Goal: Find specific page/section

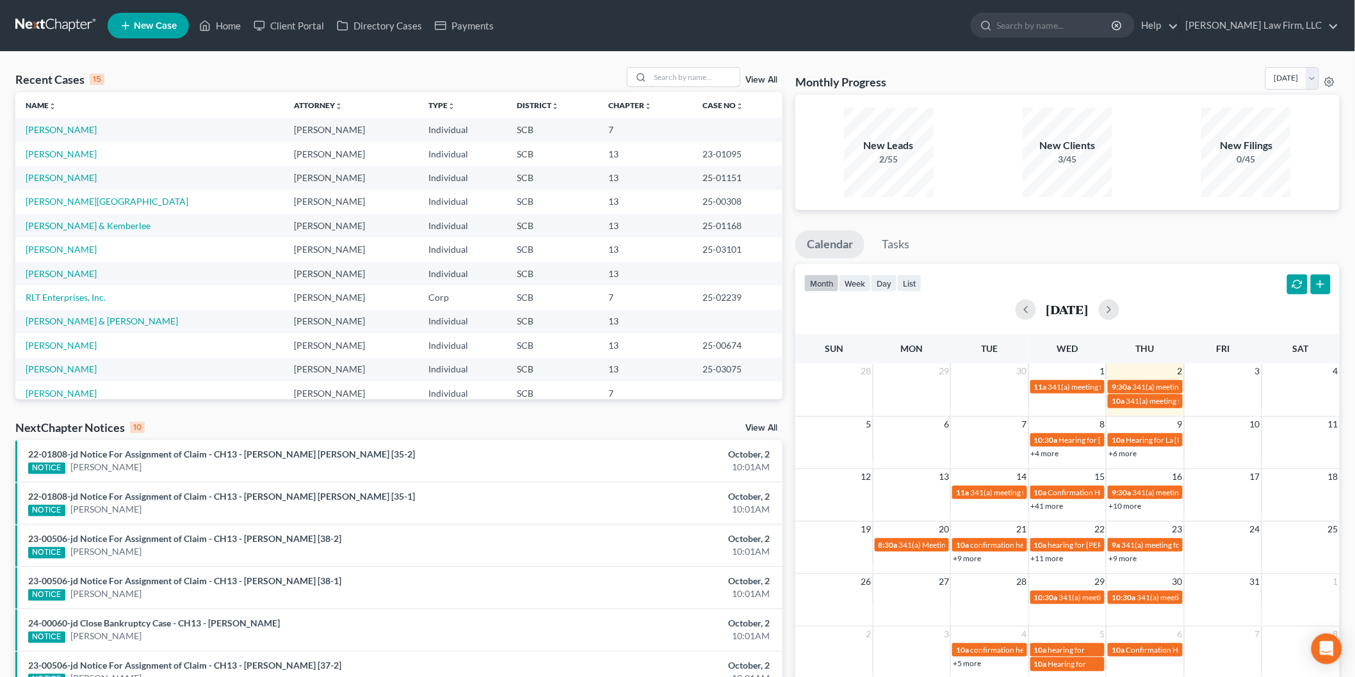
click at [677, 82] on input "search" at bounding box center [695, 77] width 90 height 19
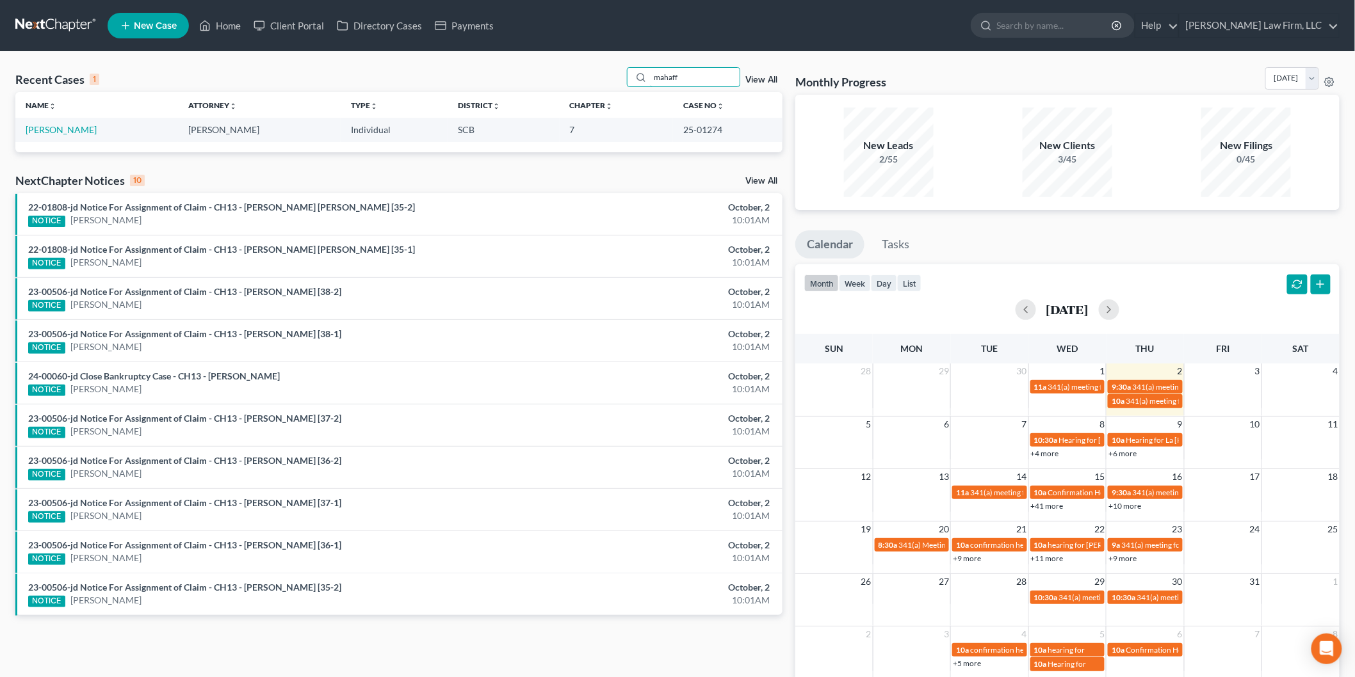
type input "mahaff"
click at [74, 126] on link "[PERSON_NAME]" at bounding box center [61, 129] width 71 height 11
select select "4"
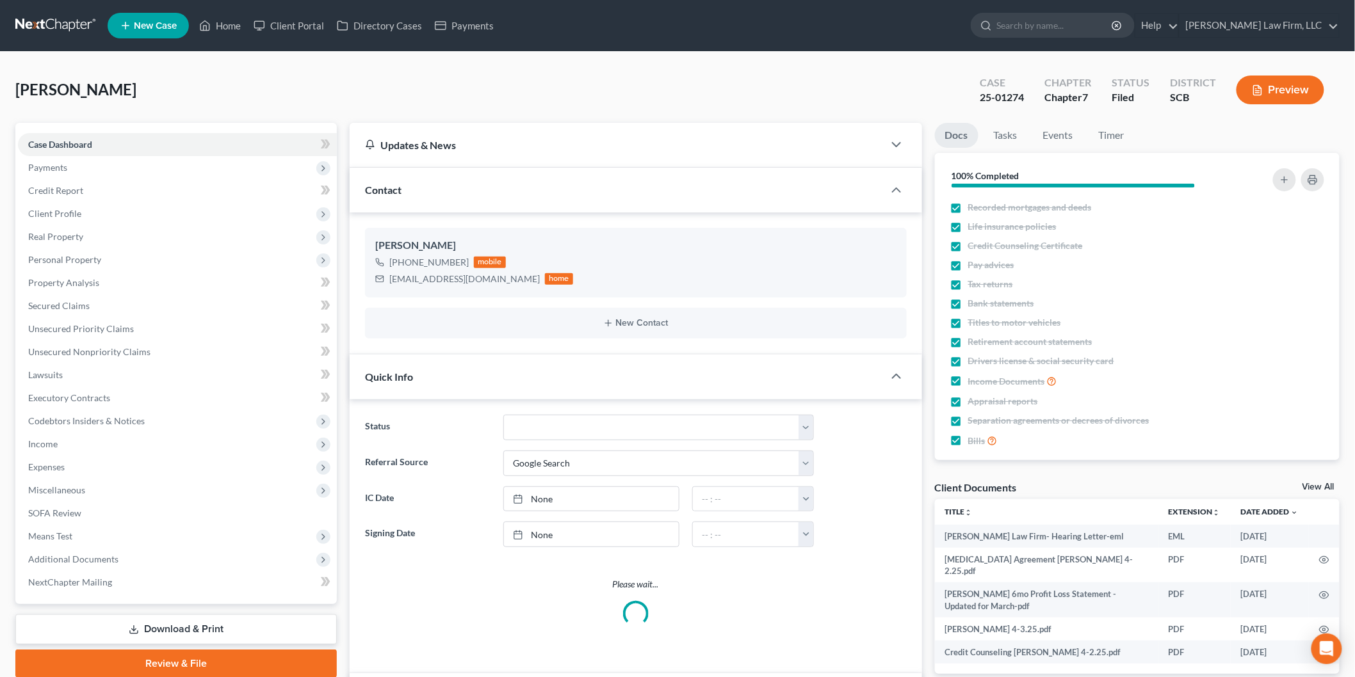
select select "3"
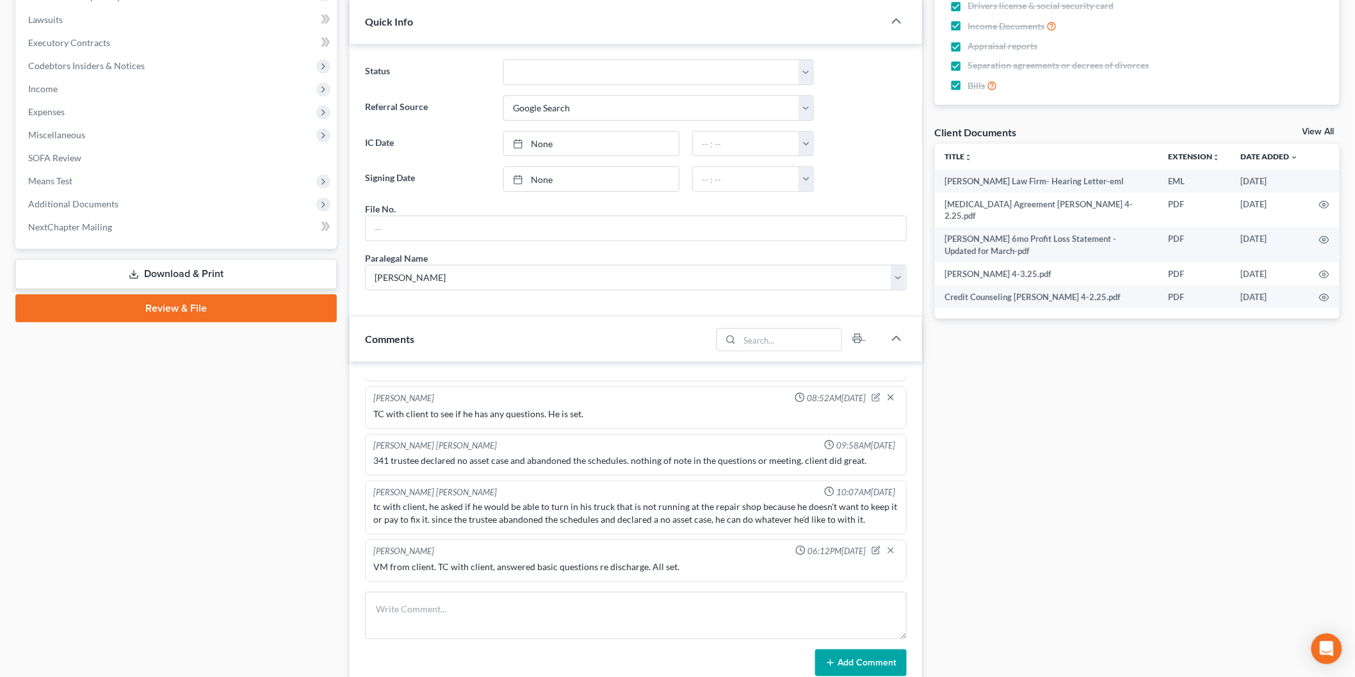
click at [1307, 127] on link "View All" at bounding box center [1318, 131] width 32 height 9
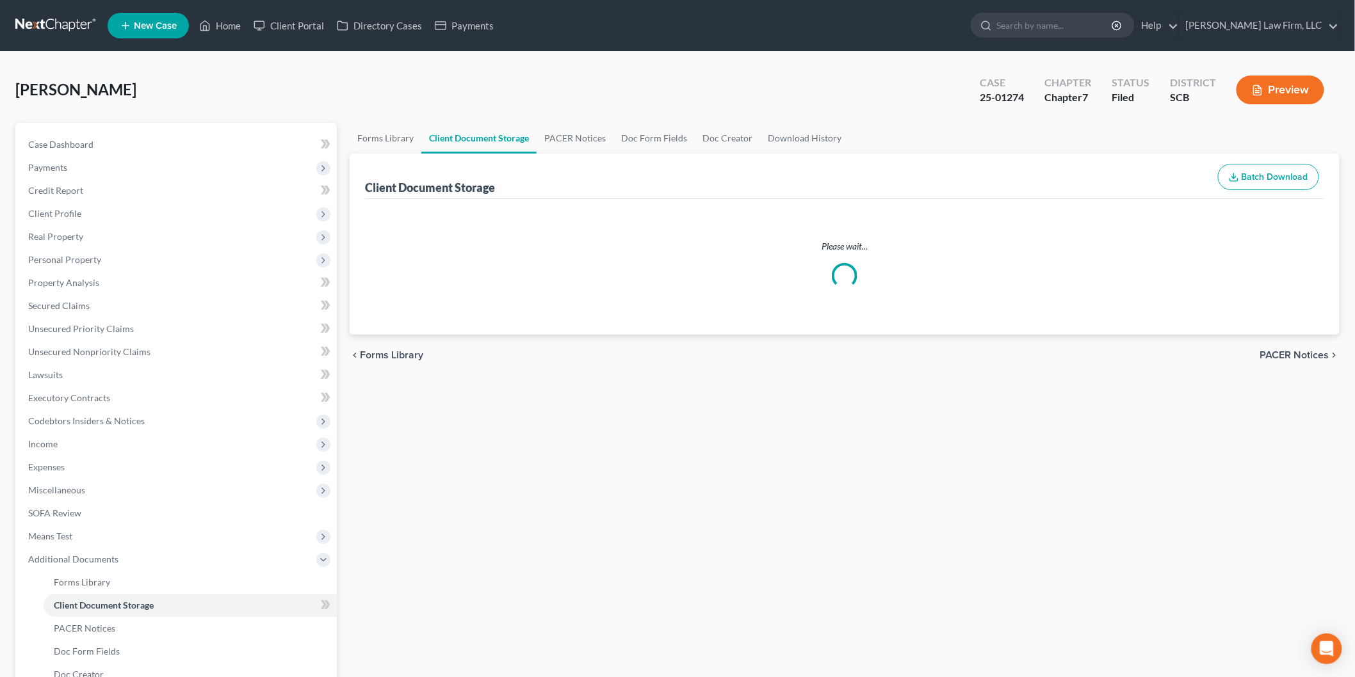
select select "6"
select select "16"
select select "15"
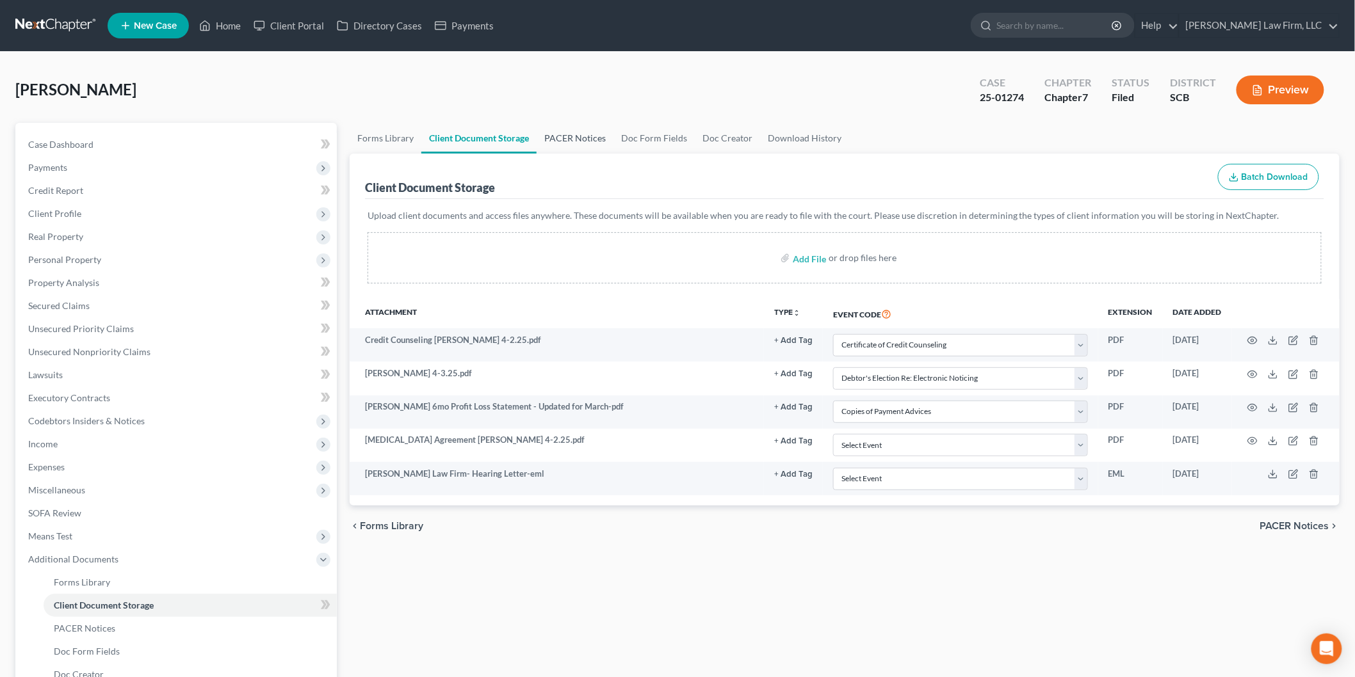
click at [562, 136] on link "PACER Notices" at bounding box center [574, 138] width 77 height 31
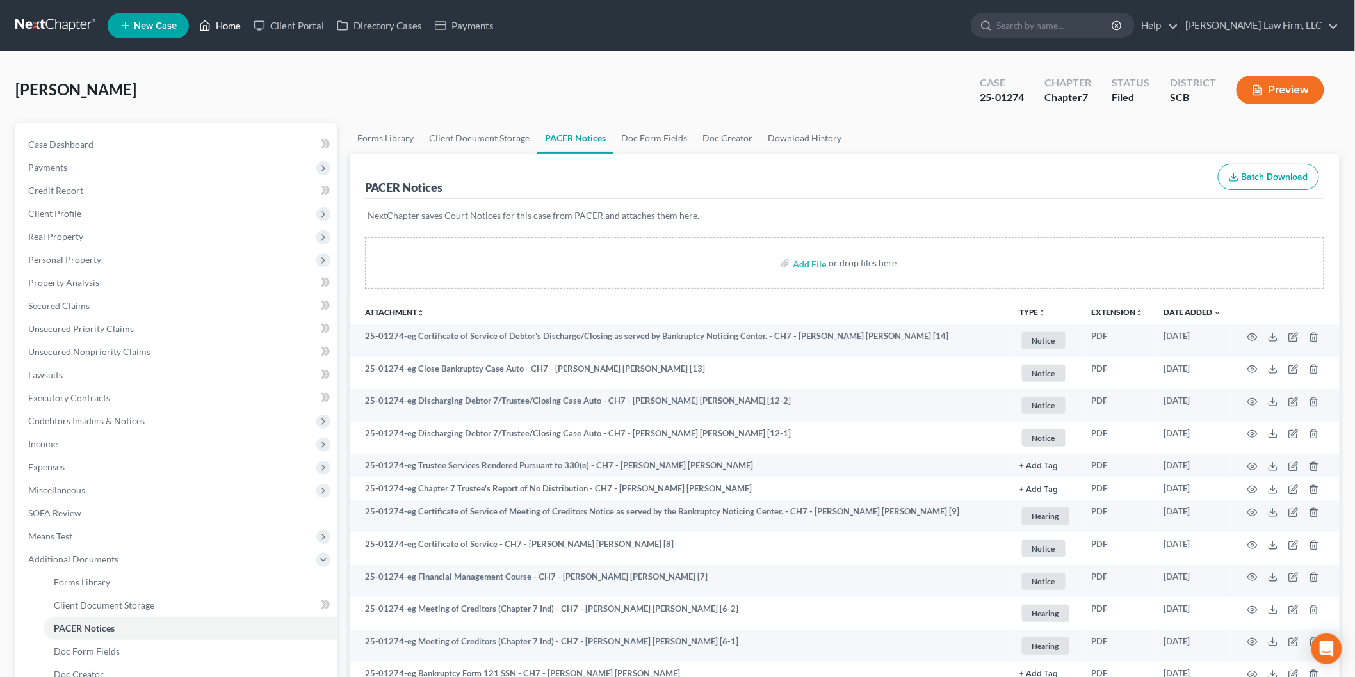
click at [236, 28] on link "Home" at bounding box center [220, 25] width 54 height 23
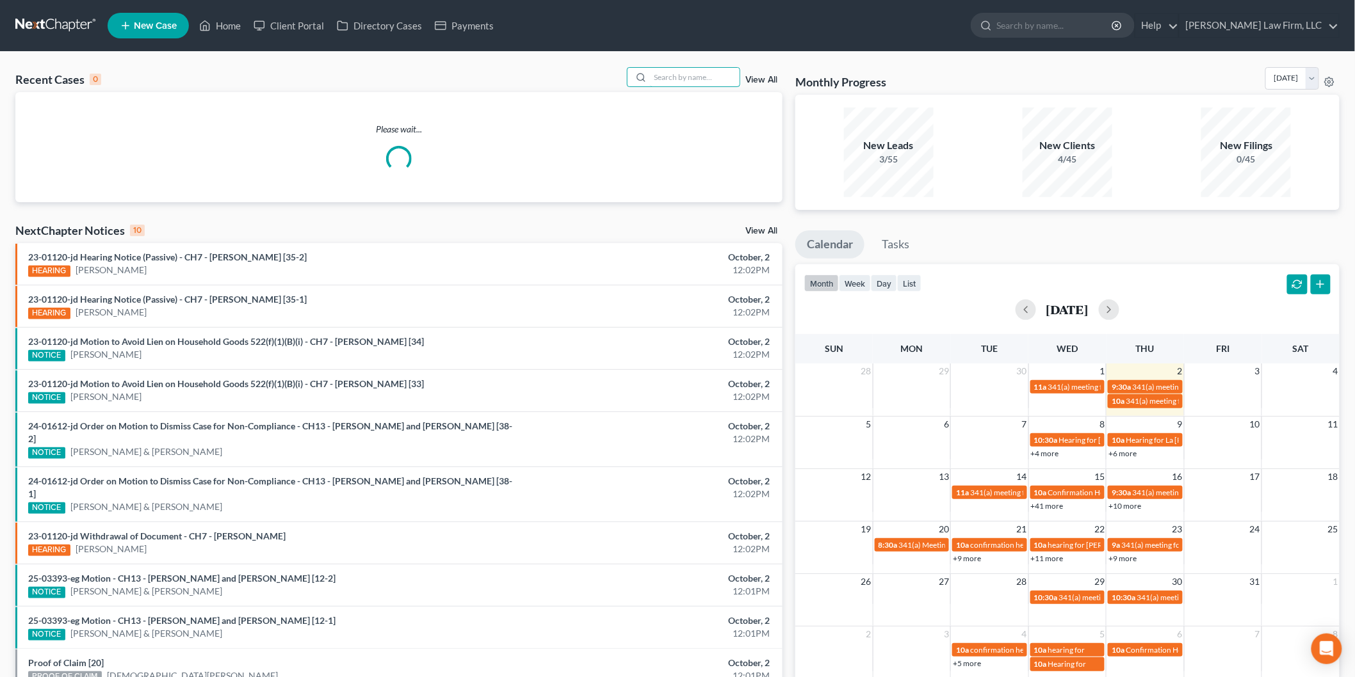
click at [680, 79] on input "search" at bounding box center [695, 77] width 90 height 19
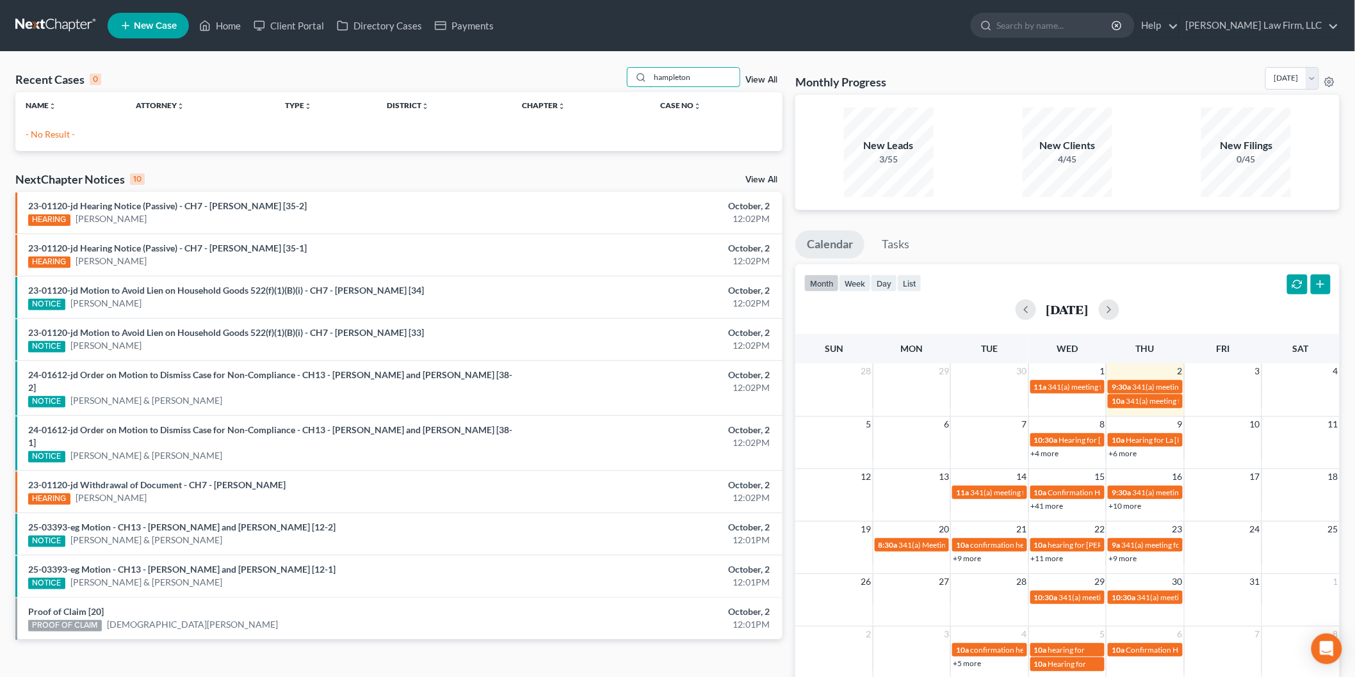
type input "hampleton"
drag, startPoint x: 640, startPoint y: 75, endPoint x: 609, endPoint y: 74, distance: 30.8
click at [612, 74] on div "Recent Cases 0 hampleton View All" at bounding box center [398, 79] width 767 height 25
